Goal: Check status

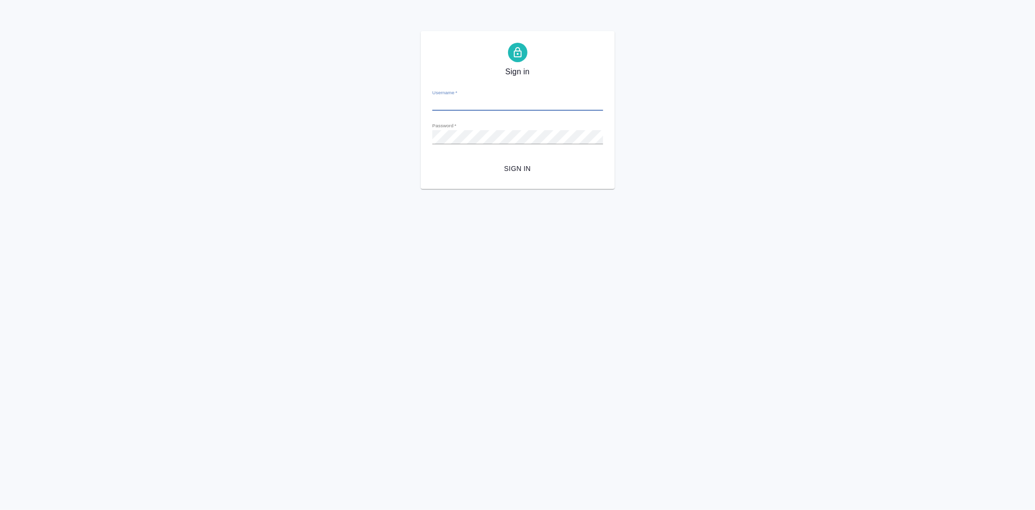
type input "[EMAIL_ADDRESS][DOMAIN_NAME]"
click at [517, 163] on span "Sign in" at bounding box center [517, 169] width 155 height 12
click at [415, 137] on div "Sign in Username   * i.puyashova@awatera.com Password   * urlPath   * /order/67…" at bounding box center [517, 110] width 1035 height 158
click at [432, 160] on button "Sign in" at bounding box center [517, 169] width 171 height 18
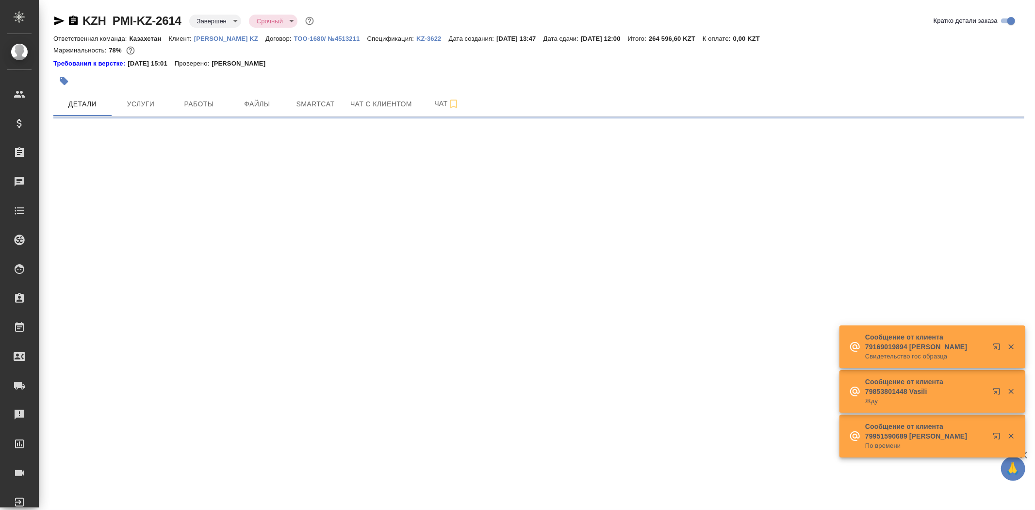
select select "RU"
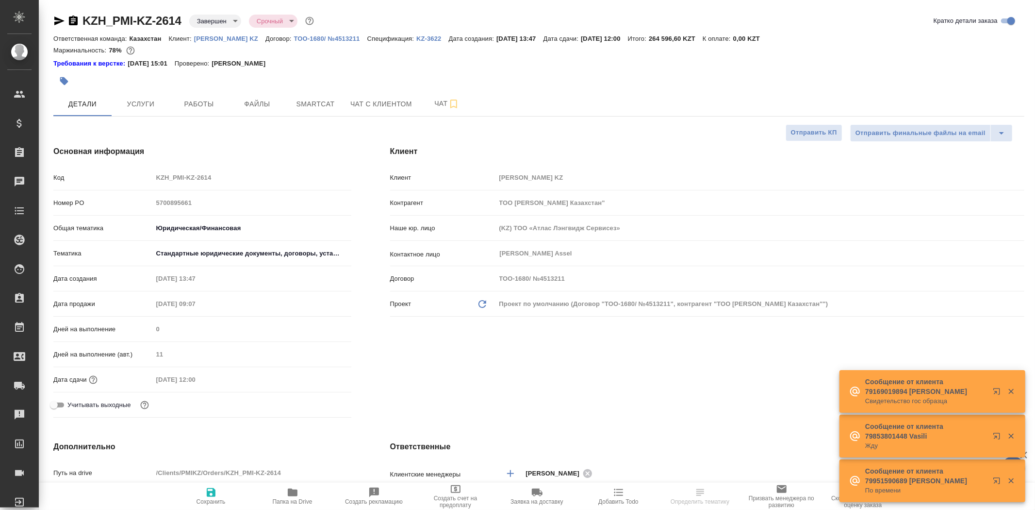
type textarea "x"
type input "[PERSON_NAME]"
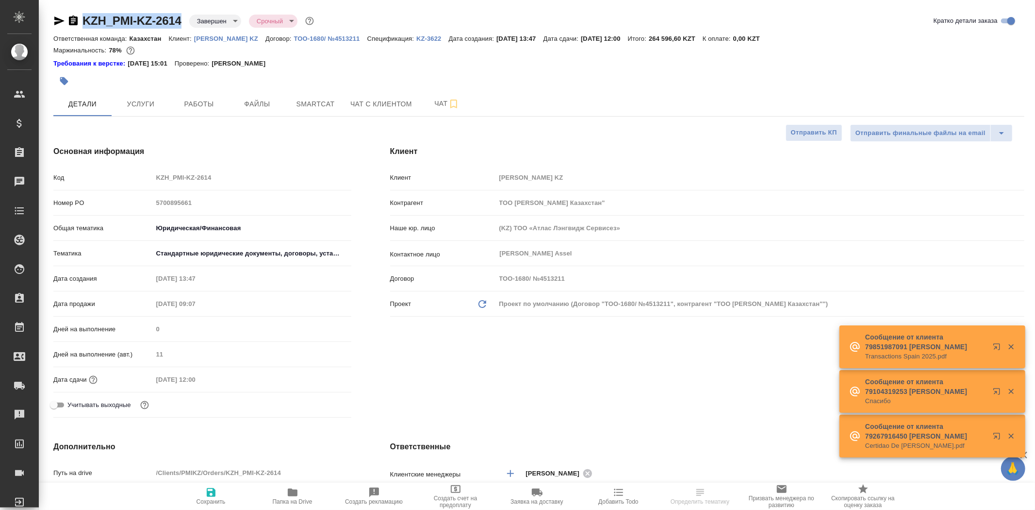
drag, startPoint x: 182, startPoint y: 20, endPoint x: 84, endPoint y: 21, distance: 98.5
click at [84, 21] on div "KZH_PMI-KZ-2614 Завершен closed Срочный urgent" at bounding box center [184, 21] width 263 height 16
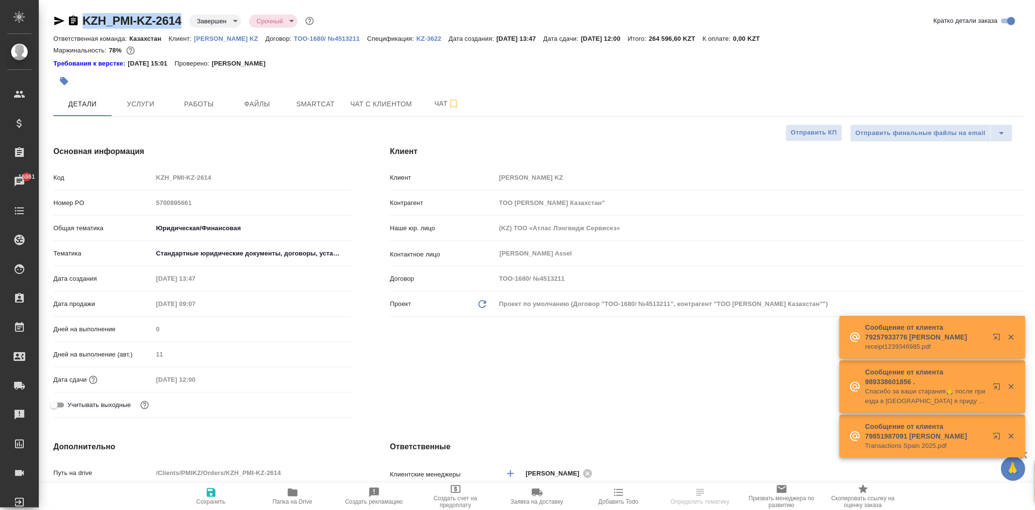
copy link "KZH_PMI-KZ-2614"
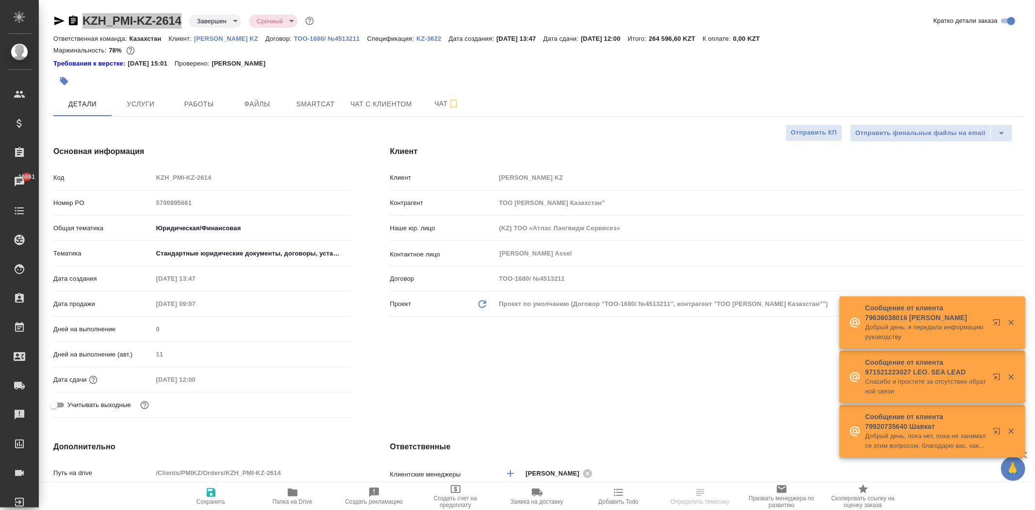
select select "RU"
type textarea "x"
